Goal: Information Seeking & Learning: Learn about a topic

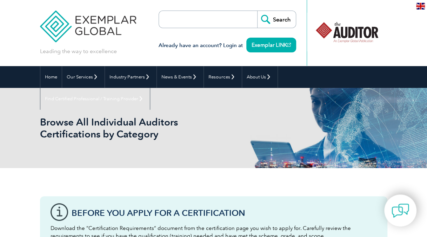
click at [188, 19] on input "search" at bounding box center [200, 19] width 74 height 17
click at [414, 24] on header "Leading the way to excellence Search" at bounding box center [213, 33] width 427 height 66
click at [176, 18] on input "search" at bounding box center [200, 19] width 74 height 17
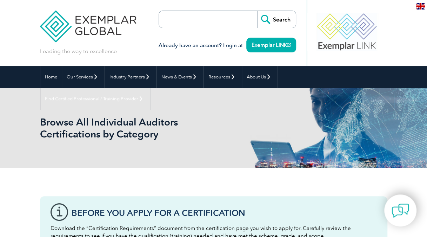
click at [170, 21] on input "search" at bounding box center [200, 19] width 74 height 17
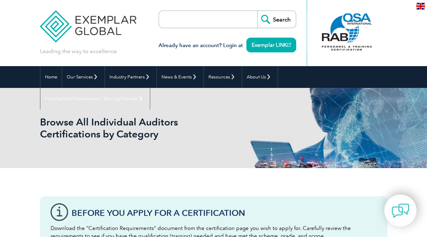
click at [171, 17] on input "search" at bounding box center [200, 19] width 74 height 17
click at [182, 17] on input "search" at bounding box center [200, 19] width 74 height 17
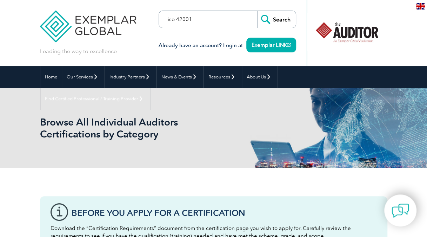
type input "iso 42001"
click at [272, 19] on input "Search" at bounding box center [276, 19] width 39 height 17
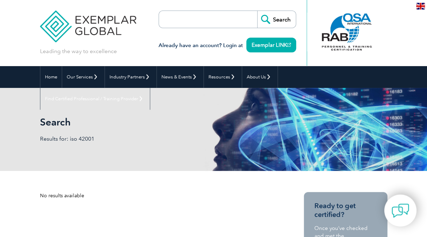
click at [197, 19] on input "search" at bounding box center [200, 19] width 74 height 17
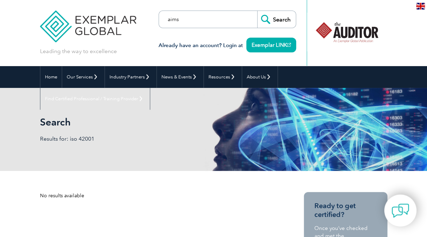
type input "aims"
click at [257, 11] on input "Search" at bounding box center [276, 19] width 39 height 17
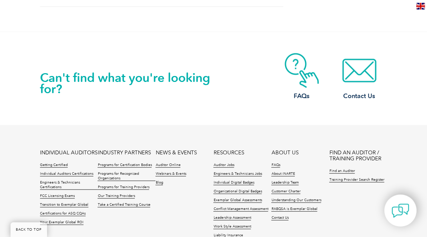
scroll to position [1955, 0]
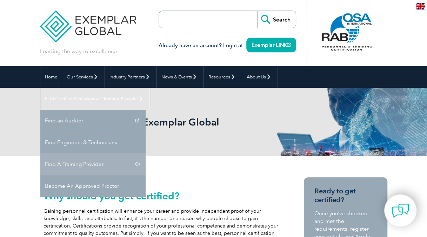
click at [146, 153] on link "Find A Training Provider" at bounding box center [92, 164] width 105 height 22
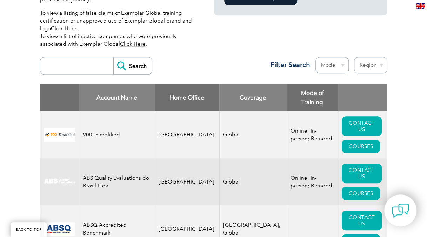
scroll to position [210, 0]
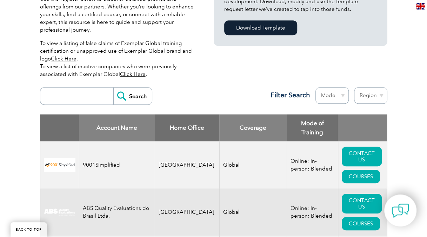
click at [67, 92] on input "search" at bounding box center [79, 95] width 70 height 17
type input "AIMS"
click at [131, 88] on input "Search" at bounding box center [132, 95] width 39 height 17
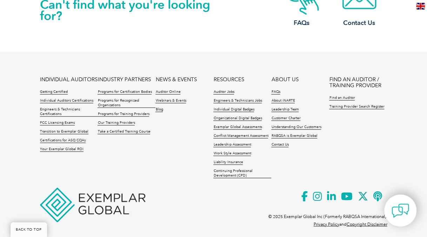
scroll to position [764, 0]
